Goal: Information Seeking & Learning: Check status

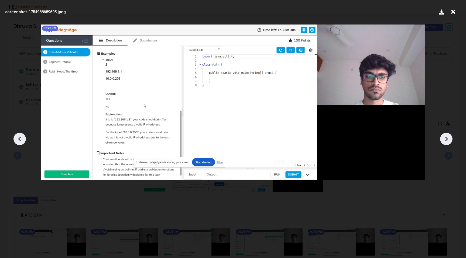
click at [119, 159] on img at bounding box center [233, 102] width 384 height 155
click at [449, 142] on icon at bounding box center [446, 139] width 8 height 8
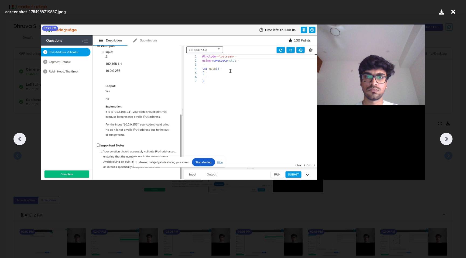
click at [452, 15] on icon at bounding box center [453, 12] width 8 height 10
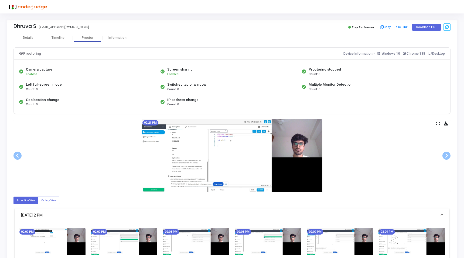
click at [438, 124] on icon at bounding box center [438, 123] width 4 height 3
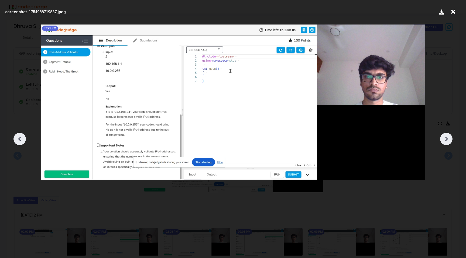
click at [448, 137] on icon at bounding box center [446, 139] width 8 height 8
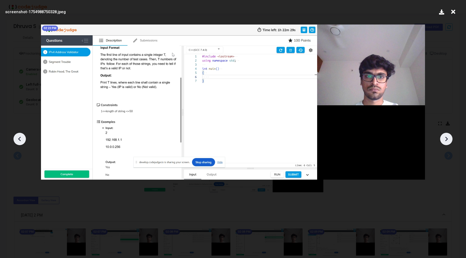
click at [448, 137] on icon at bounding box center [446, 139] width 8 height 8
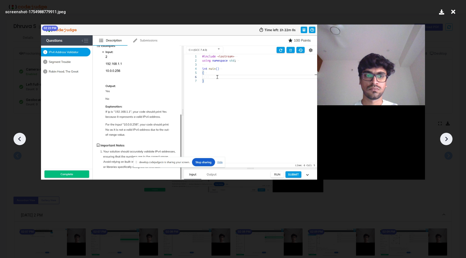
click at [446, 140] on icon at bounding box center [446, 139] width 3 height 5
click at [453, 11] on icon at bounding box center [453, 12] width 8 height 10
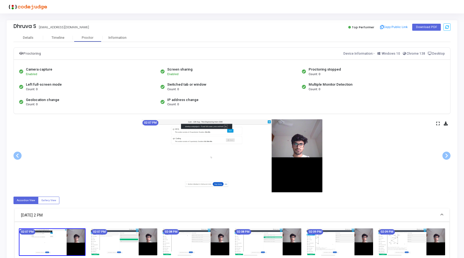
click at [439, 124] on icon at bounding box center [438, 123] width 4 height 3
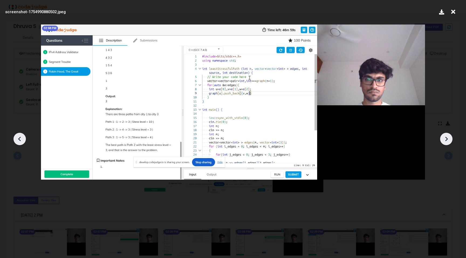
click at [452, 11] on icon at bounding box center [453, 12] width 8 height 10
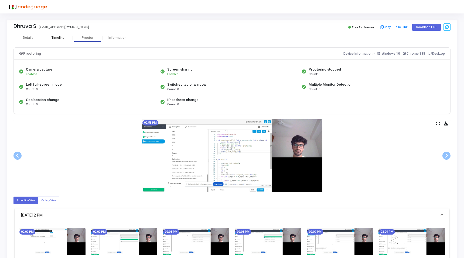
click at [71, 40] on div "Timeline" at bounding box center [58, 38] width 30 height 8
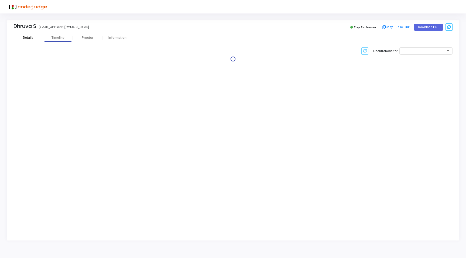
click at [26, 40] on div "Details" at bounding box center [28, 38] width 11 height 4
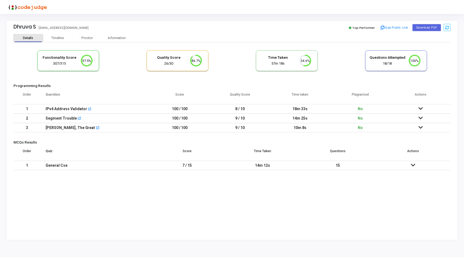
scroll to position [18, 59]
click at [106, 144] on h5 "MCQs Results" at bounding box center [232, 142] width 439 height 5
click at [420, 124] on td at bounding box center [422, 127] width 60 height 9
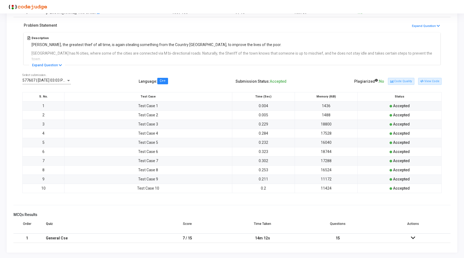
scroll to position [0, 0]
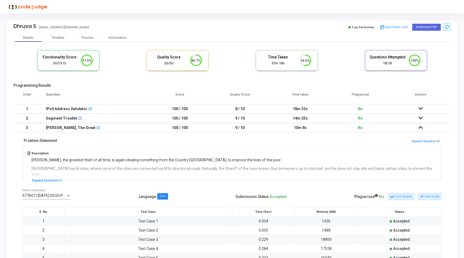
click at [62, 56] on h5 "Functionality Score" at bounding box center [60, 57] width 36 height 5
click at [61, 39] on div "Timeline" at bounding box center [58, 38] width 13 height 4
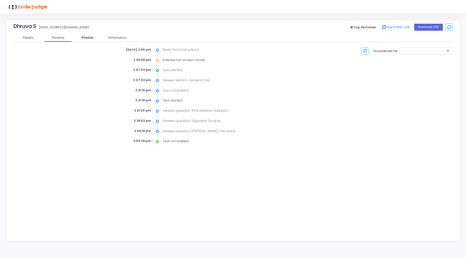
click at [85, 36] on div "Proctor" at bounding box center [88, 38] width 30 height 4
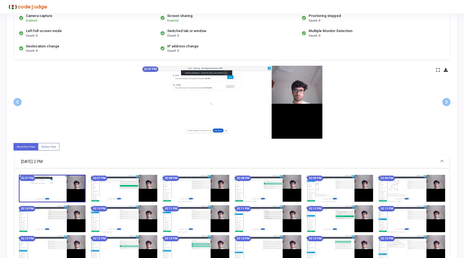
scroll to position [53, 0]
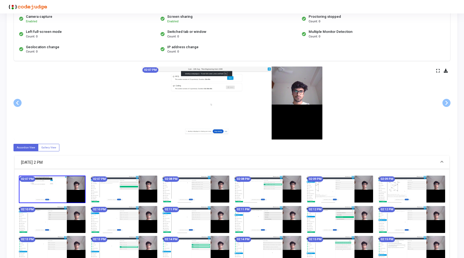
click at [56, 191] on img at bounding box center [52, 190] width 67 height 28
click at [43, 145] on label "Gallery View" at bounding box center [48, 147] width 21 height 7
click at [43, 146] on input "Gallery View" at bounding box center [43, 148] width 4 height 4
radio input "true"
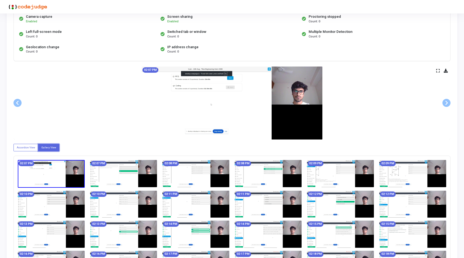
click at [438, 69] on icon at bounding box center [438, 70] width 4 height 3
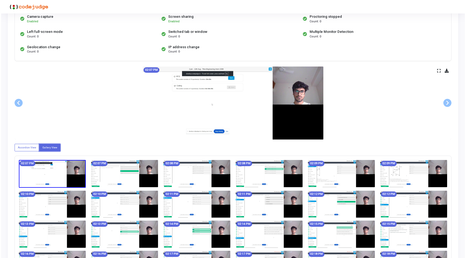
scroll to position [0, 0]
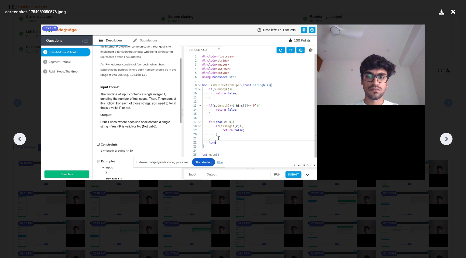
click at [229, 80] on img at bounding box center [233, 102] width 384 height 155
click at [282, 171] on img at bounding box center [233, 102] width 384 height 155
click at [446, 137] on icon at bounding box center [446, 139] width 3 height 5
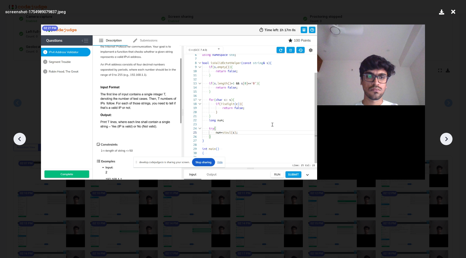
click at [446, 137] on icon at bounding box center [446, 139] width 3 height 5
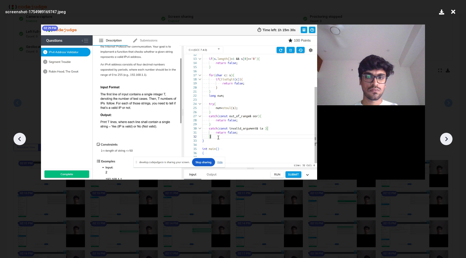
click at [446, 137] on icon at bounding box center [446, 139] width 3 height 5
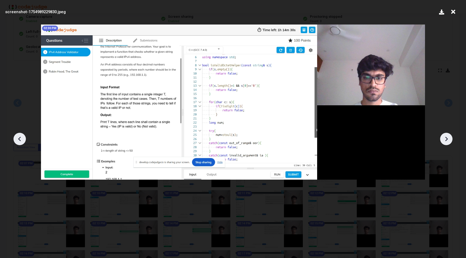
click at [446, 139] on icon at bounding box center [446, 139] width 8 height 8
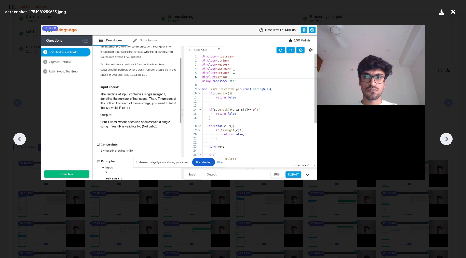
click at [446, 139] on icon at bounding box center [446, 139] width 8 height 8
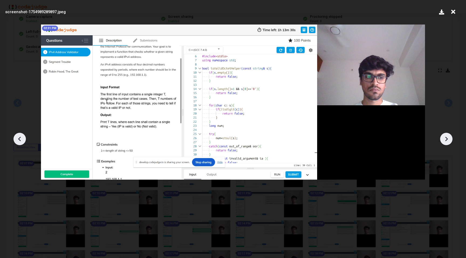
click at [446, 139] on icon at bounding box center [446, 139] width 8 height 8
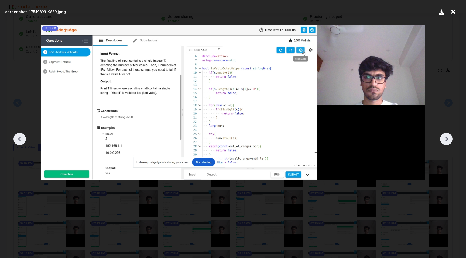
click at [448, 138] on icon at bounding box center [446, 139] width 8 height 8
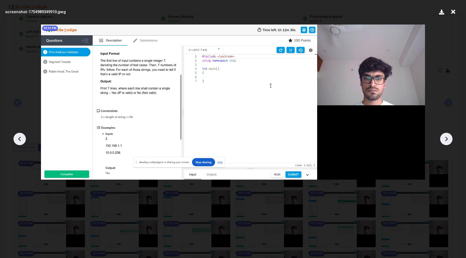
click at [448, 138] on icon at bounding box center [446, 139] width 8 height 8
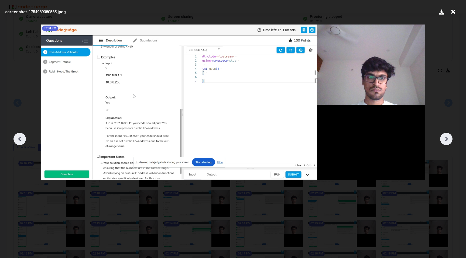
click at [448, 138] on icon at bounding box center [446, 139] width 8 height 8
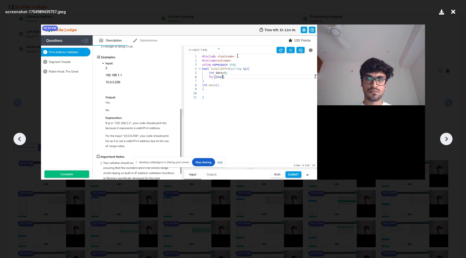
click at [448, 138] on icon at bounding box center [446, 139] width 8 height 8
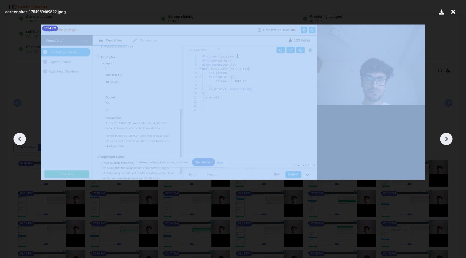
click at [448, 138] on icon at bounding box center [446, 139] width 8 height 8
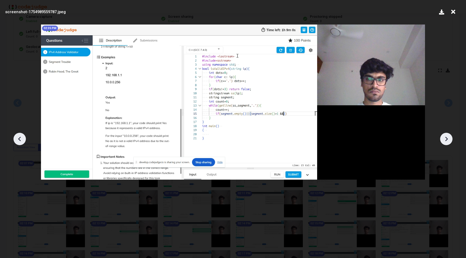
click at [448, 138] on icon at bounding box center [446, 139] width 8 height 8
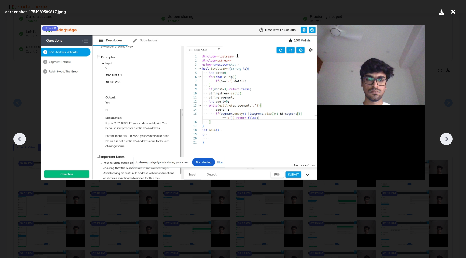
click at [448, 138] on icon at bounding box center [446, 139] width 8 height 8
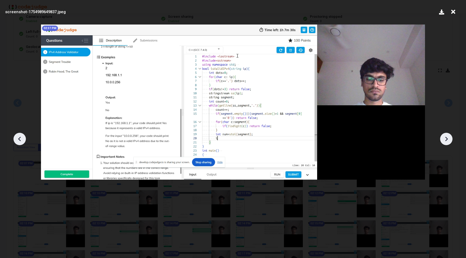
click at [448, 138] on icon at bounding box center [446, 139] width 8 height 8
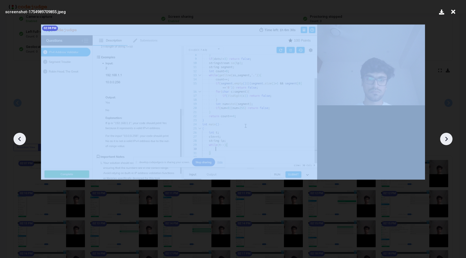
click at [448, 138] on icon at bounding box center [446, 139] width 8 height 8
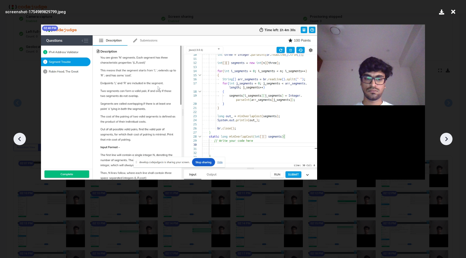
click at [448, 138] on icon at bounding box center [446, 139] width 8 height 8
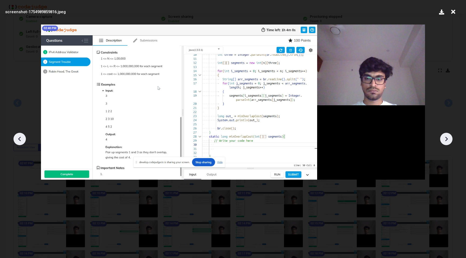
click at [448, 138] on icon at bounding box center [446, 139] width 8 height 8
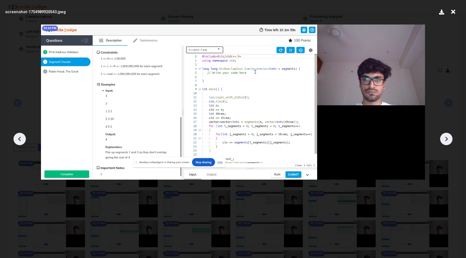
click at [448, 138] on icon at bounding box center [446, 139] width 8 height 8
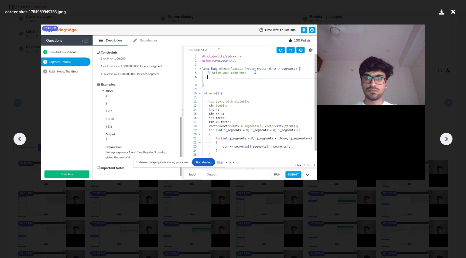
click at [448, 138] on icon at bounding box center [446, 139] width 8 height 8
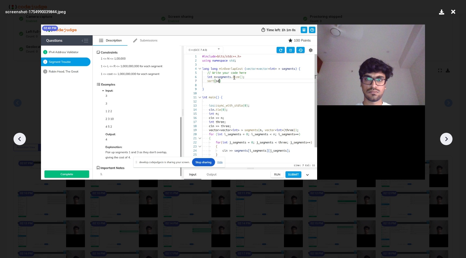
click at [448, 138] on icon at bounding box center [446, 139] width 8 height 8
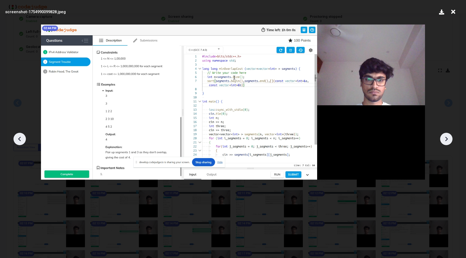
click at [448, 138] on icon at bounding box center [446, 139] width 8 height 8
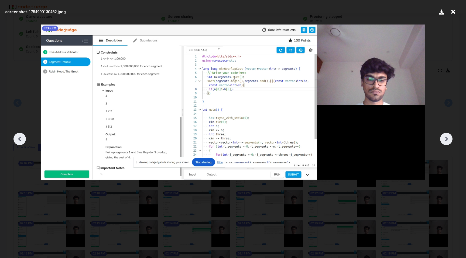
click at [450, 141] on div at bounding box center [446, 139] width 12 height 12
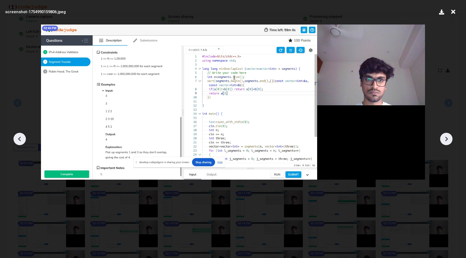
click at [450, 136] on icon at bounding box center [446, 139] width 8 height 8
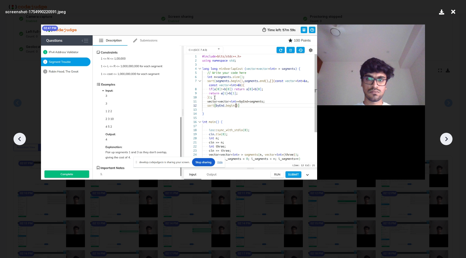
click at [450, 136] on icon at bounding box center [446, 139] width 8 height 8
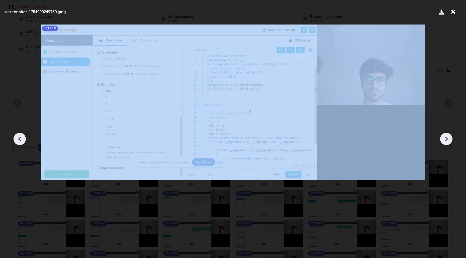
click at [450, 136] on icon at bounding box center [446, 139] width 8 height 8
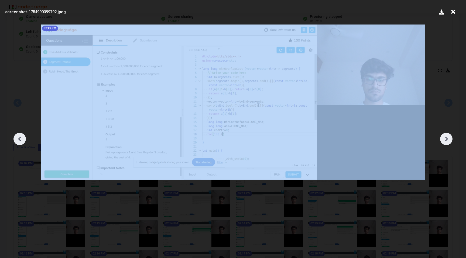
click at [450, 136] on icon at bounding box center [446, 139] width 8 height 8
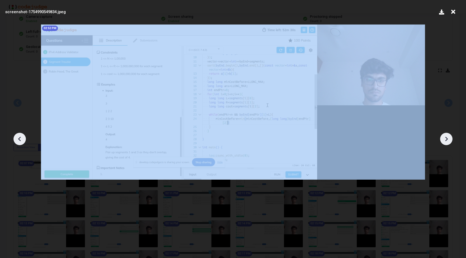
click at [450, 136] on icon at bounding box center [446, 139] width 8 height 8
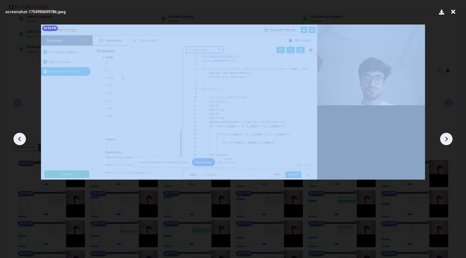
click at [450, 136] on icon at bounding box center [446, 139] width 8 height 8
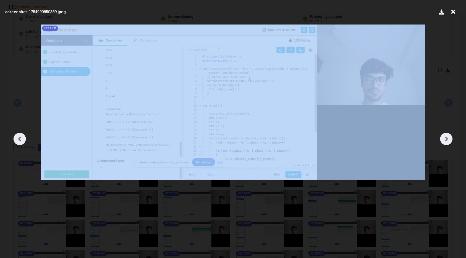
click at [450, 136] on icon at bounding box center [446, 139] width 8 height 8
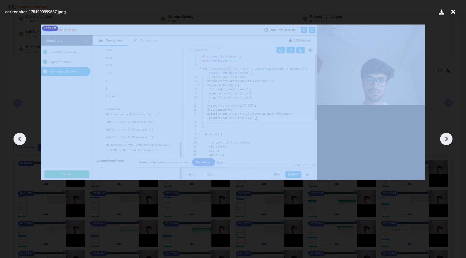
click at [450, 136] on icon at bounding box center [446, 139] width 8 height 8
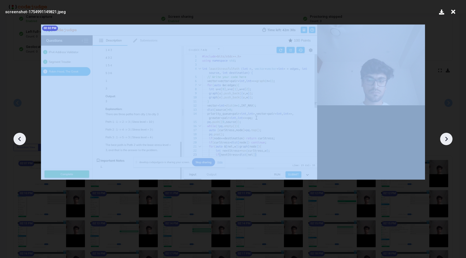
click at [450, 136] on icon at bounding box center [446, 139] width 8 height 8
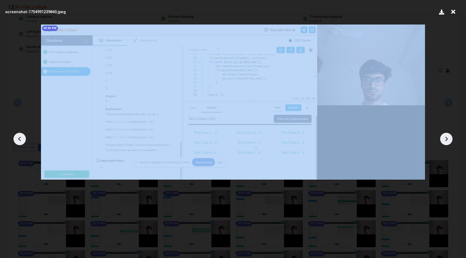
click at [450, 136] on icon at bounding box center [446, 139] width 8 height 8
click at [453, 9] on icon at bounding box center [453, 12] width 8 height 10
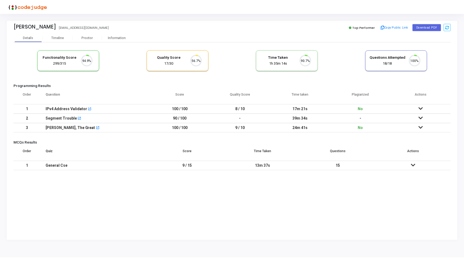
scroll to position [11, 14]
click at [238, 109] on td "8 / 10" at bounding box center [241, 108] width 60 height 9
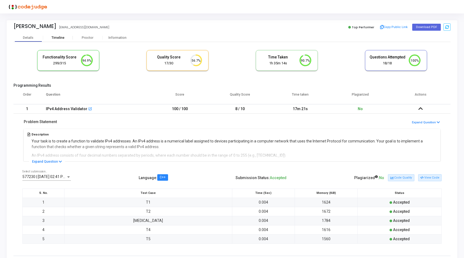
click at [58, 37] on div "Timeline" at bounding box center [58, 38] width 13 height 4
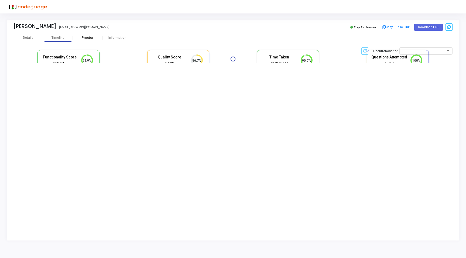
click at [78, 37] on div "Proctor" at bounding box center [88, 38] width 30 height 4
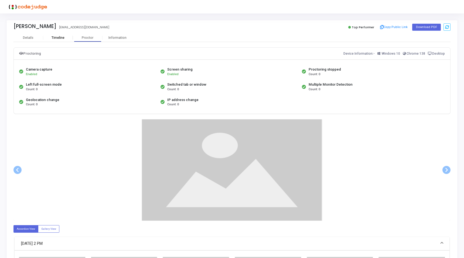
click at [63, 38] on div "Timeline" at bounding box center [58, 38] width 13 height 4
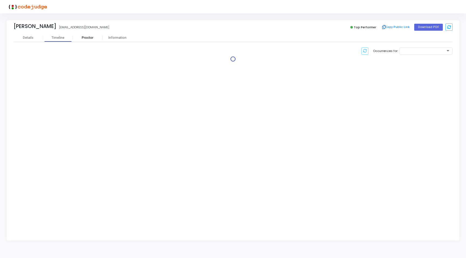
click at [81, 38] on div "Proctor" at bounding box center [88, 38] width 30 height 4
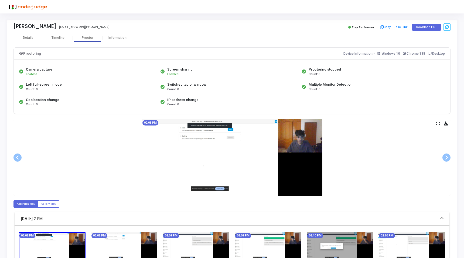
click at [65, 36] on div "Timeline" at bounding box center [58, 38] width 30 height 4
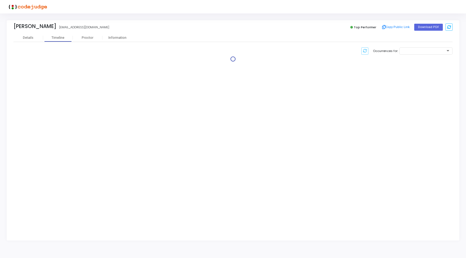
click at [86, 37] on div "Proctor" at bounding box center [88, 38] width 30 height 4
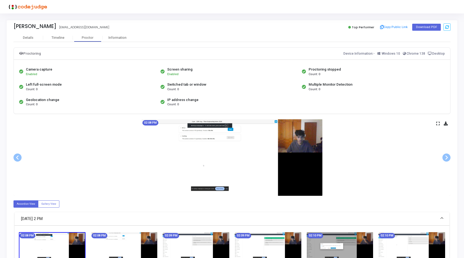
click at [439, 126] on div "02:08 PM" at bounding box center [231, 157] width 437 height 77
click at [439, 123] on icon at bounding box center [438, 123] width 4 height 3
